Goal: Task Accomplishment & Management: Use online tool/utility

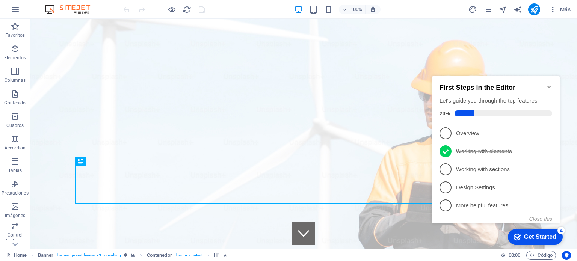
click at [546, 84] on icon "Minimize checklist" at bounding box center [549, 87] width 6 height 6
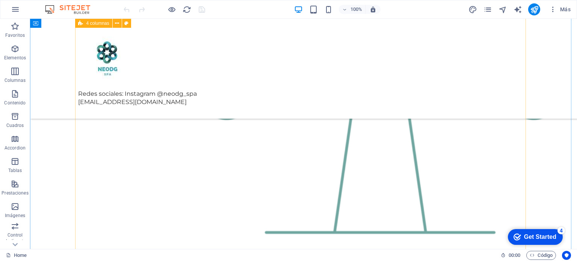
scroll to position [2404, 0]
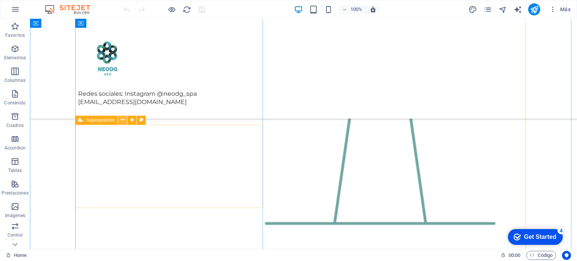
click at [121, 118] on icon at bounding box center [123, 120] width 4 height 8
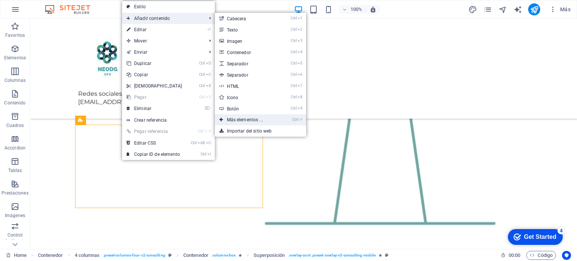
click at [246, 118] on link "Ctrl ⏎ Más elementos ..." at bounding box center [246, 119] width 63 height 11
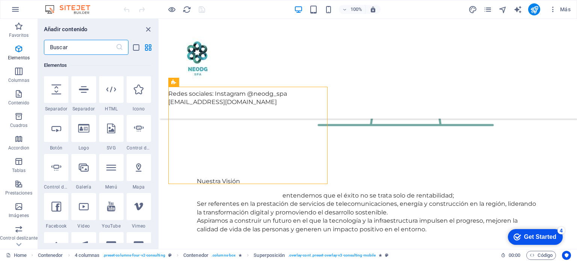
scroll to position [292, 0]
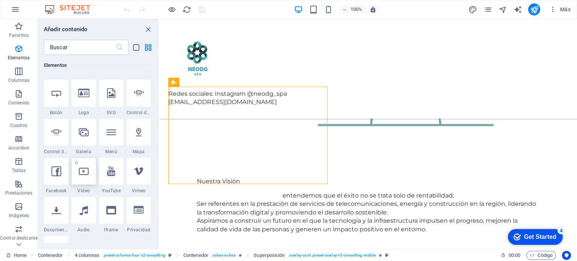
click at [91, 171] on div at bounding box center [83, 171] width 24 height 27
select select "%"
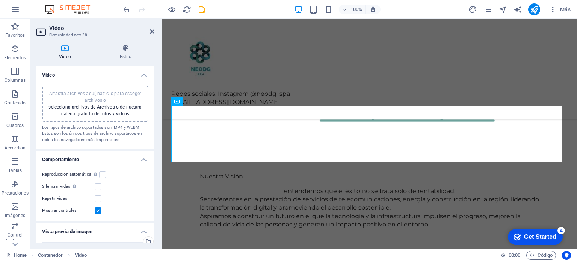
scroll to position [1983, 0]
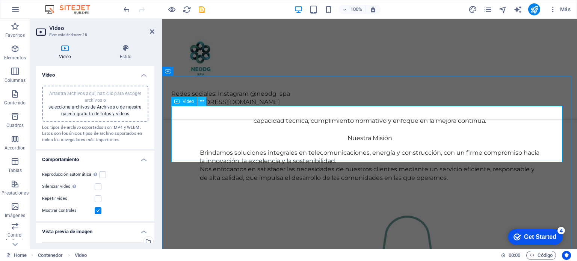
click at [203, 99] on icon at bounding box center [202, 101] width 4 height 8
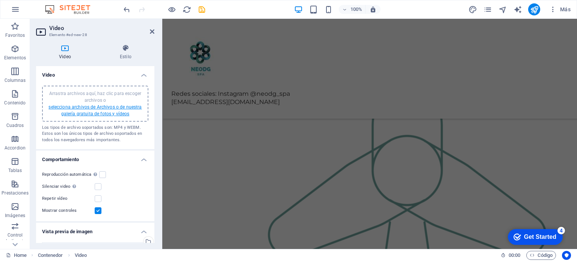
click at [98, 108] on link "selecciona archivos de Archivos o de nuestra galería gratuita de fotos y vídeos" at bounding box center [94, 110] width 93 height 12
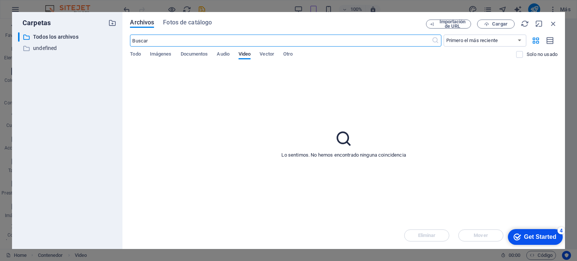
scroll to position [2358, 0]
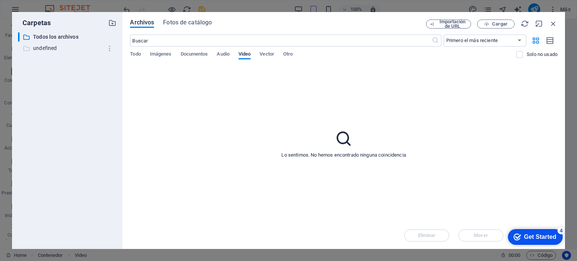
click at [50, 47] on p "undefined" at bounding box center [68, 48] width 70 height 9
click at [554, 24] on icon "button" at bounding box center [553, 24] width 8 height 8
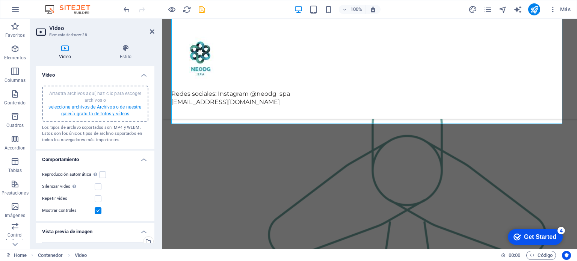
click at [107, 108] on link "selecciona archivos de Archivos o de nuestra galería gratuita de fotos y vídeos" at bounding box center [94, 110] width 93 height 12
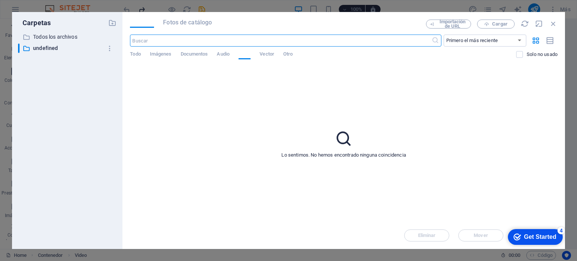
scroll to position [2358, 0]
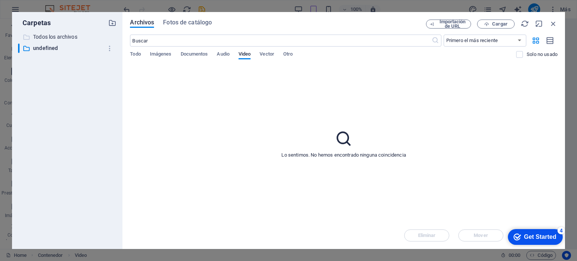
click at [41, 37] on p "Todos los archivos" at bounding box center [68, 37] width 70 height 9
click at [52, 48] on p "undefined" at bounding box center [68, 48] width 70 height 9
click at [141, 54] on span "Todo" at bounding box center [135, 55] width 11 height 11
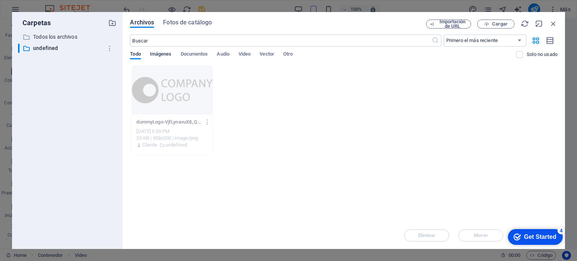
click at [158, 53] on span "Imágenes" at bounding box center [161, 55] width 22 height 11
click at [191, 50] on div "​ Primero el más reciente Primero el más antiguo Nombre (A-Z) Nombre (Z-A) Tama…" at bounding box center [344, 50] width 428 height 31
click at [192, 53] on span "Documentos" at bounding box center [194, 55] width 27 height 11
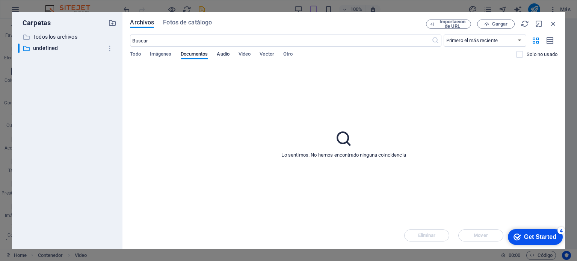
click at [229, 54] on span "Audio" at bounding box center [223, 55] width 12 height 11
click at [249, 55] on span "Video" at bounding box center [245, 55] width 12 height 11
click at [274, 57] on span "Vector" at bounding box center [267, 55] width 15 height 11
click at [293, 57] on span "Otro" at bounding box center [287, 55] width 9 height 11
click at [137, 50] on div "​ Primero el más reciente Primero el más antiguo Nombre (A-Z) Nombre (Z-A) Tama…" at bounding box center [344, 50] width 428 height 31
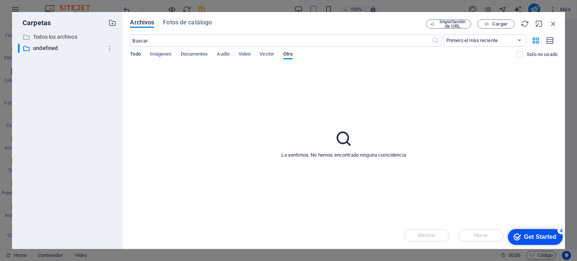
click at [139, 53] on span "Todo" at bounding box center [135, 55] width 11 height 11
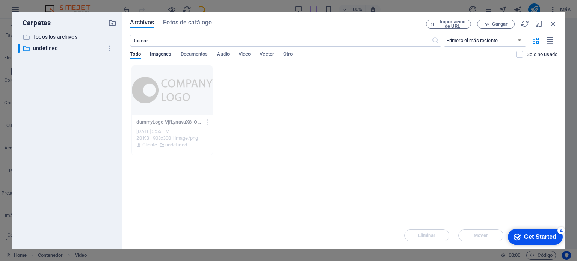
click at [168, 56] on span "Imágenes" at bounding box center [161, 55] width 22 height 11
click at [192, 51] on span "Documentos" at bounding box center [194, 55] width 27 height 11
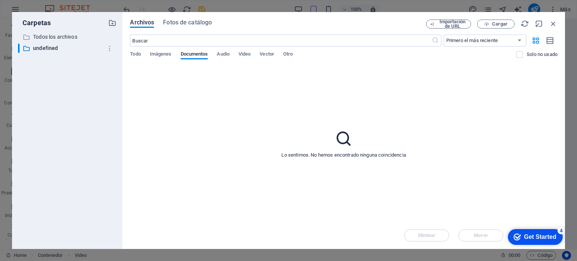
click at [221, 50] on div "​ Primero el más reciente Primero el más antiguo Nombre (A-Z) Nombre (Z-A) Tama…" at bounding box center [344, 50] width 428 height 31
click at [226, 54] on span "Audio" at bounding box center [223, 55] width 12 height 11
click at [246, 52] on span "Video" at bounding box center [245, 55] width 12 height 11
click at [266, 55] on span "Vector" at bounding box center [267, 55] width 15 height 11
click at [289, 53] on span "Otro" at bounding box center [287, 55] width 9 height 11
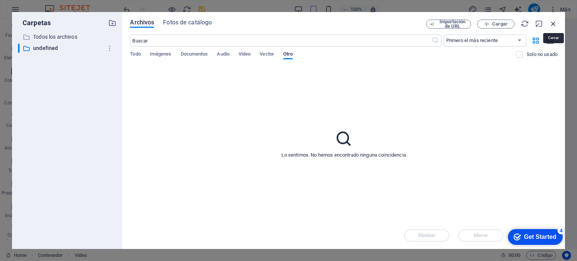
click at [552, 22] on icon "button" at bounding box center [553, 24] width 8 height 8
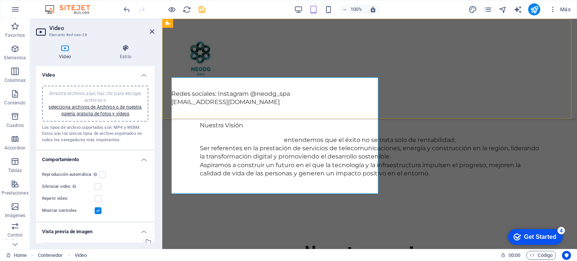
scroll to position [2185, 0]
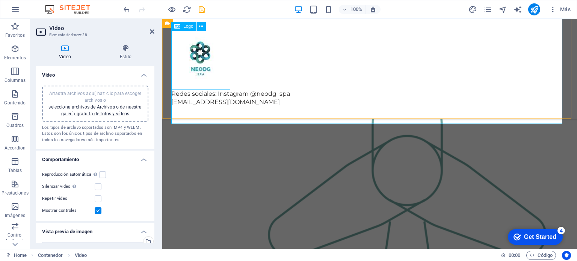
click at [200, 56] on div at bounding box center [369, 60] width 397 height 59
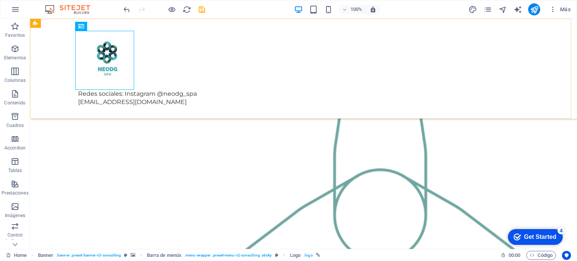
scroll to position [2173, 0]
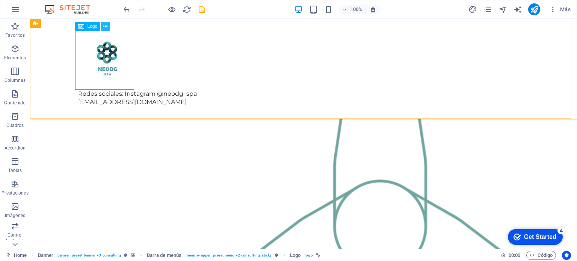
click at [103, 24] on icon at bounding box center [105, 27] width 4 height 8
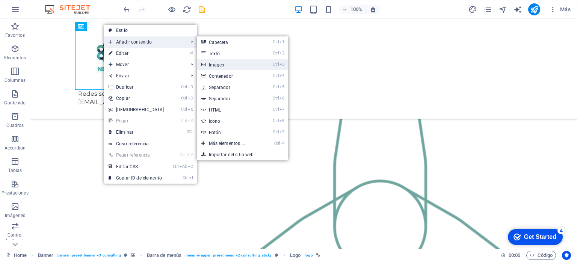
click at [236, 65] on link "Ctrl 3 Imagen" at bounding box center [228, 64] width 63 height 11
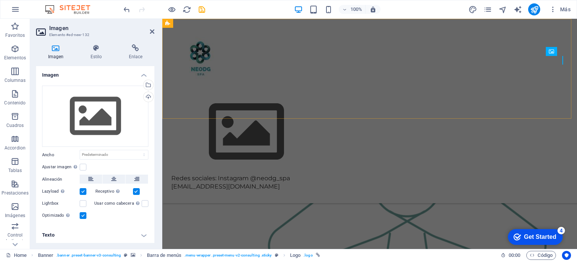
scroll to position [2185, 0]
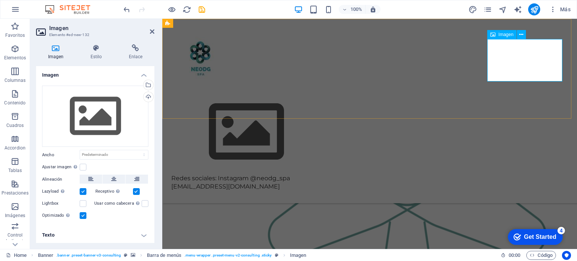
click at [506, 34] on span "Imagen" at bounding box center [506, 34] width 15 height 5
click at [523, 33] on button at bounding box center [521, 34] width 9 height 9
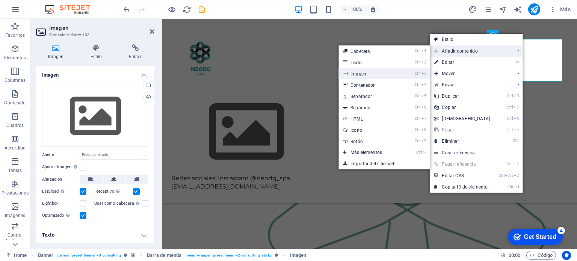
click at [368, 73] on link "Ctrl 3 Imagen" at bounding box center [369, 73] width 63 height 11
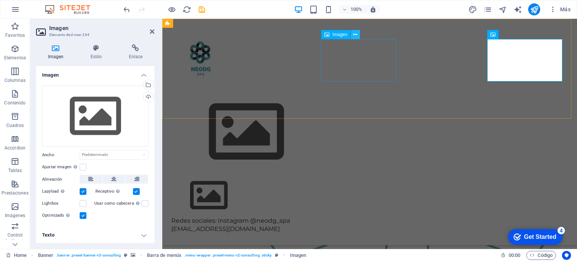
click at [358, 35] on button at bounding box center [355, 34] width 9 height 9
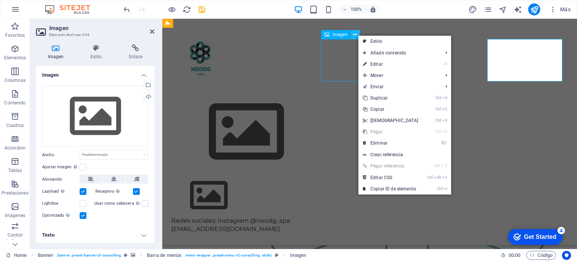
scroll to position [2173, 0]
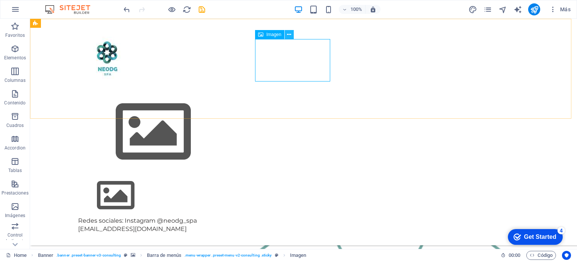
click at [292, 33] on button at bounding box center [289, 34] width 9 height 9
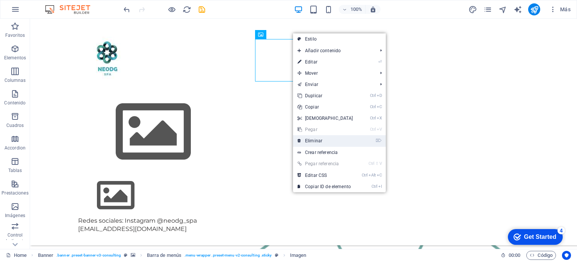
click at [317, 143] on link "⌦ Eliminar" at bounding box center [325, 140] width 65 height 11
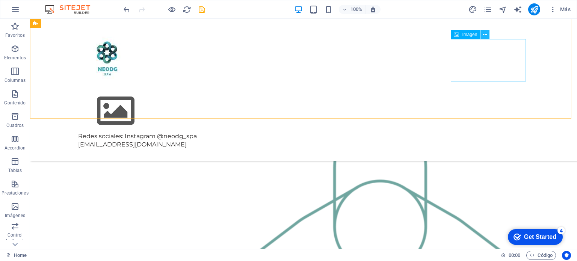
click at [485, 32] on icon at bounding box center [485, 35] width 4 height 8
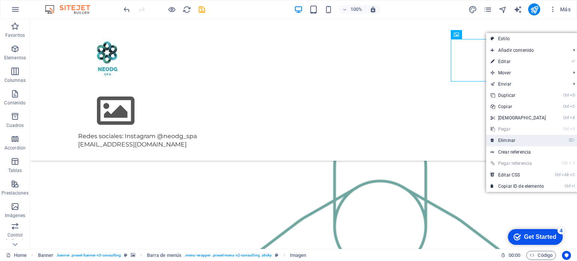
click at [511, 140] on link "⌦ Eliminar" at bounding box center [518, 140] width 65 height 11
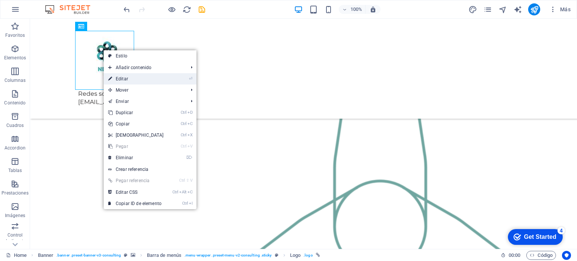
click at [133, 81] on link "⏎ Editar" at bounding box center [136, 78] width 65 height 11
select select "px"
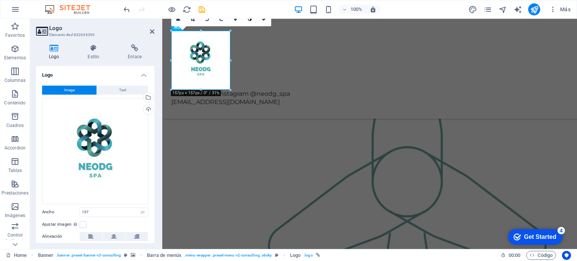
scroll to position [2185, 0]
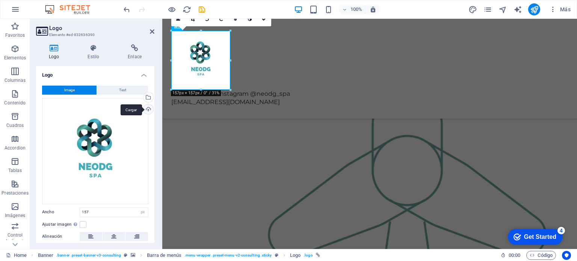
click at [149, 108] on div "Cargar" at bounding box center [147, 109] width 11 height 11
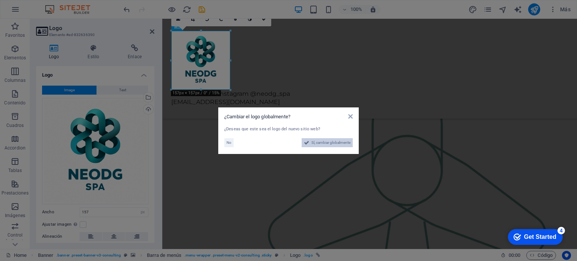
click at [334, 144] on span "Sí, cambiar globalmente" at bounding box center [330, 142] width 39 height 9
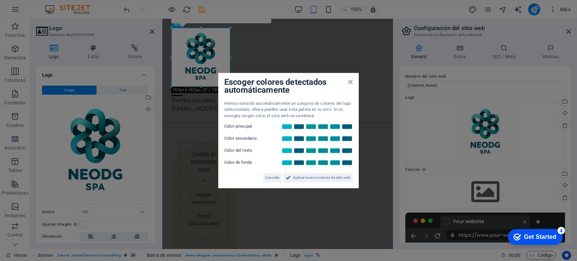
scroll to position [2358, 0]
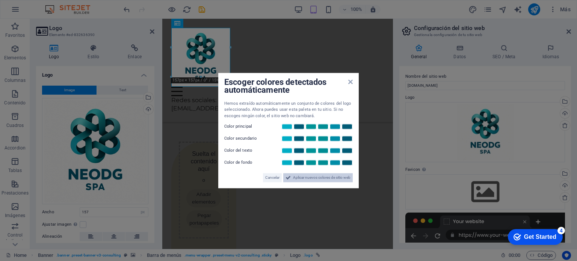
click at [323, 181] on span "Aplicar nuevos colores de sitio web" at bounding box center [321, 177] width 57 height 9
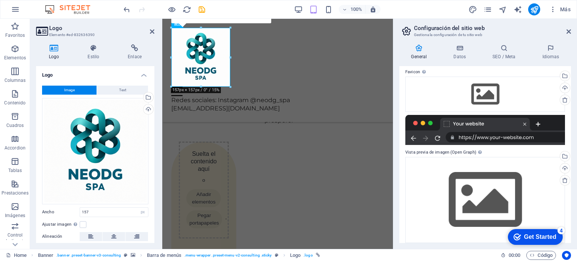
scroll to position [104, 0]
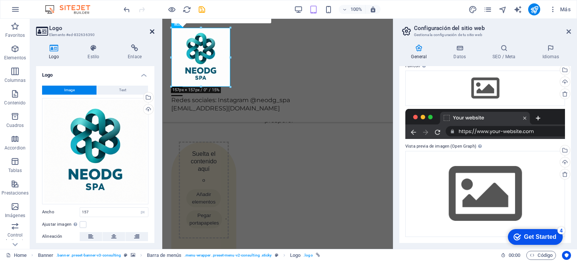
click at [154, 33] on icon at bounding box center [152, 32] width 5 height 6
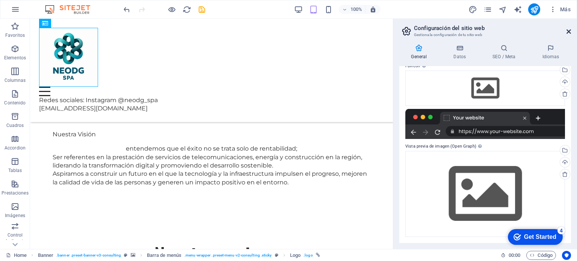
click at [568, 29] on icon at bounding box center [569, 32] width 5 height 6
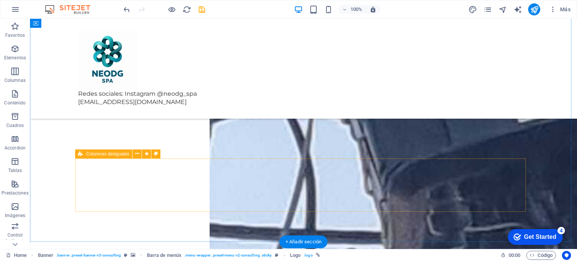
scroll to position [6190, 0]
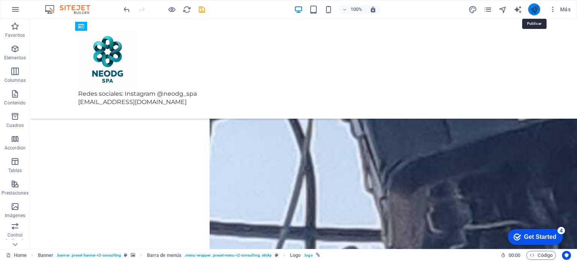
click at [531, 12] on icon "publish" at bounding box center [534, 9] width 9 height 9
